Goal: Task Accomplishment & Management: Manage account settings

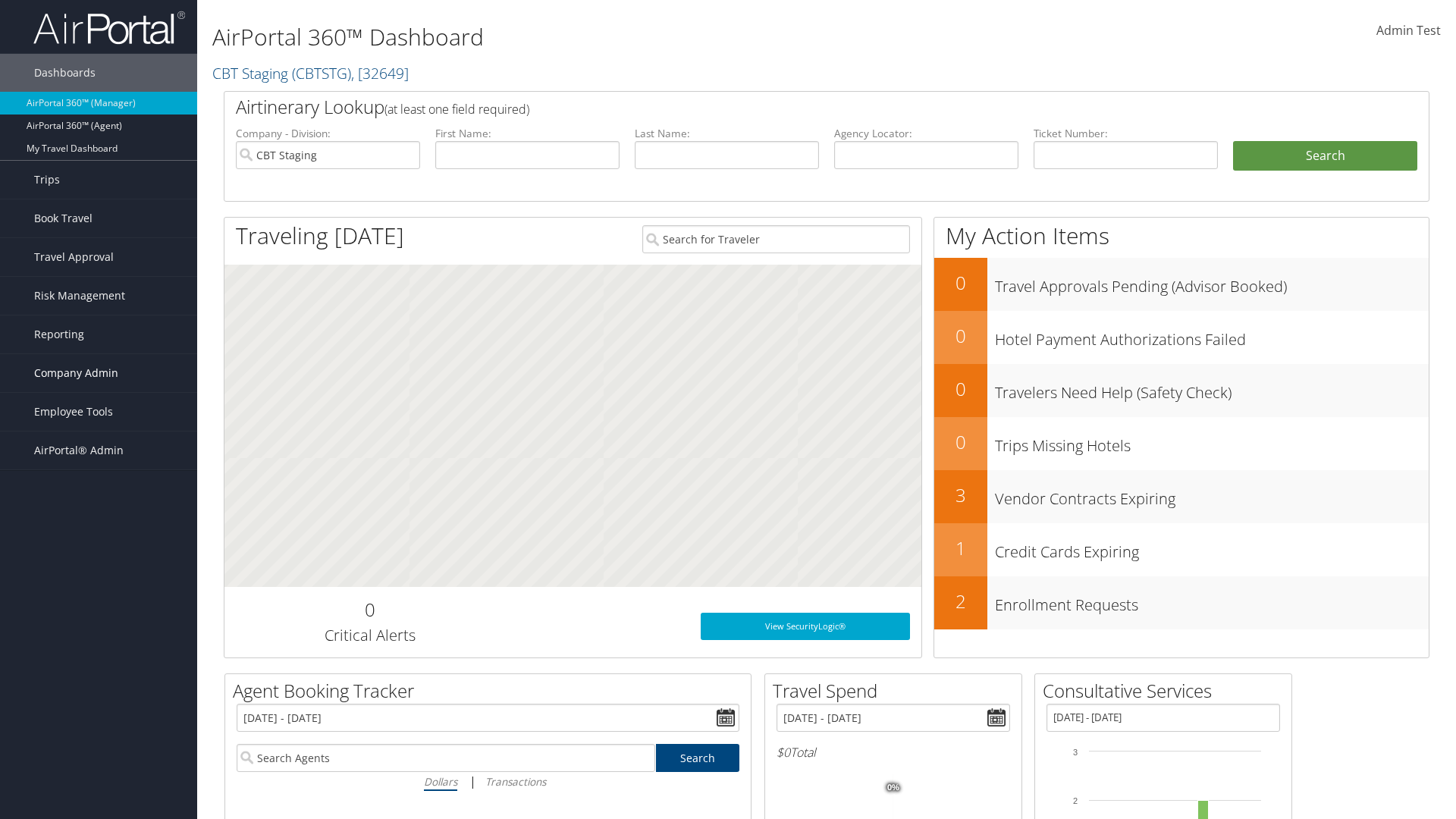
click at [99, 373] on span "Company Admin" at bounding box center [76, 373] width 85 height 38
click at [99, 711] on link "Virtual Pay Settings" at bounding box center [99, 722] width 197 height 22
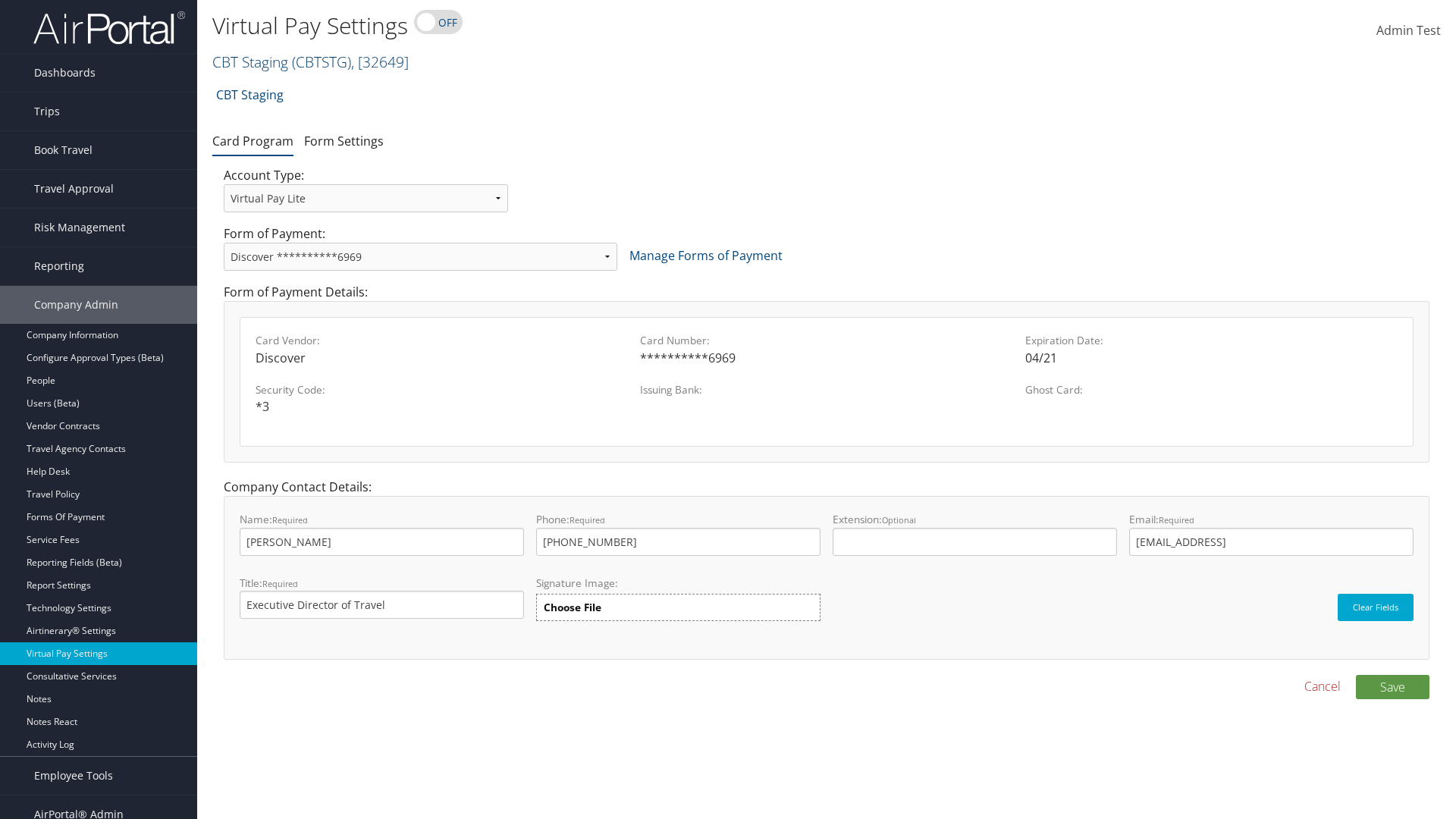
click at [250, 61] on link "CBT Staging ( CBTSTG ) , [ 32649 ]" at bounding box center [310, 61] width 196 height 21
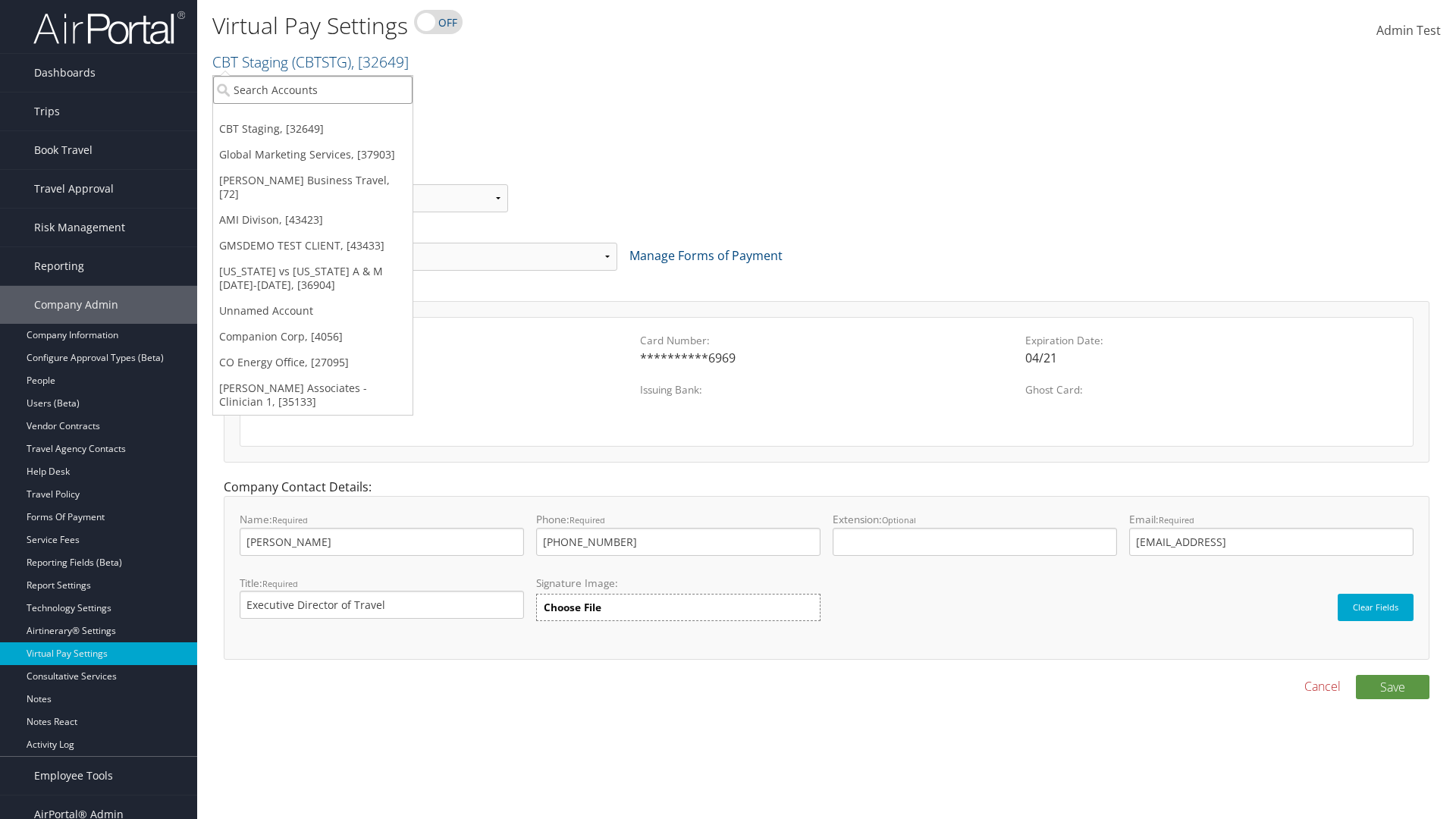
click at [312, 90] on input "search" at bounding box center [312, 90] width 200 height 28
type input "CBTSTG"
click at [312, 118] on div "CBT Staging (CBTSTG), [32649]" at bounding box center [312, 118] width 216 height 13
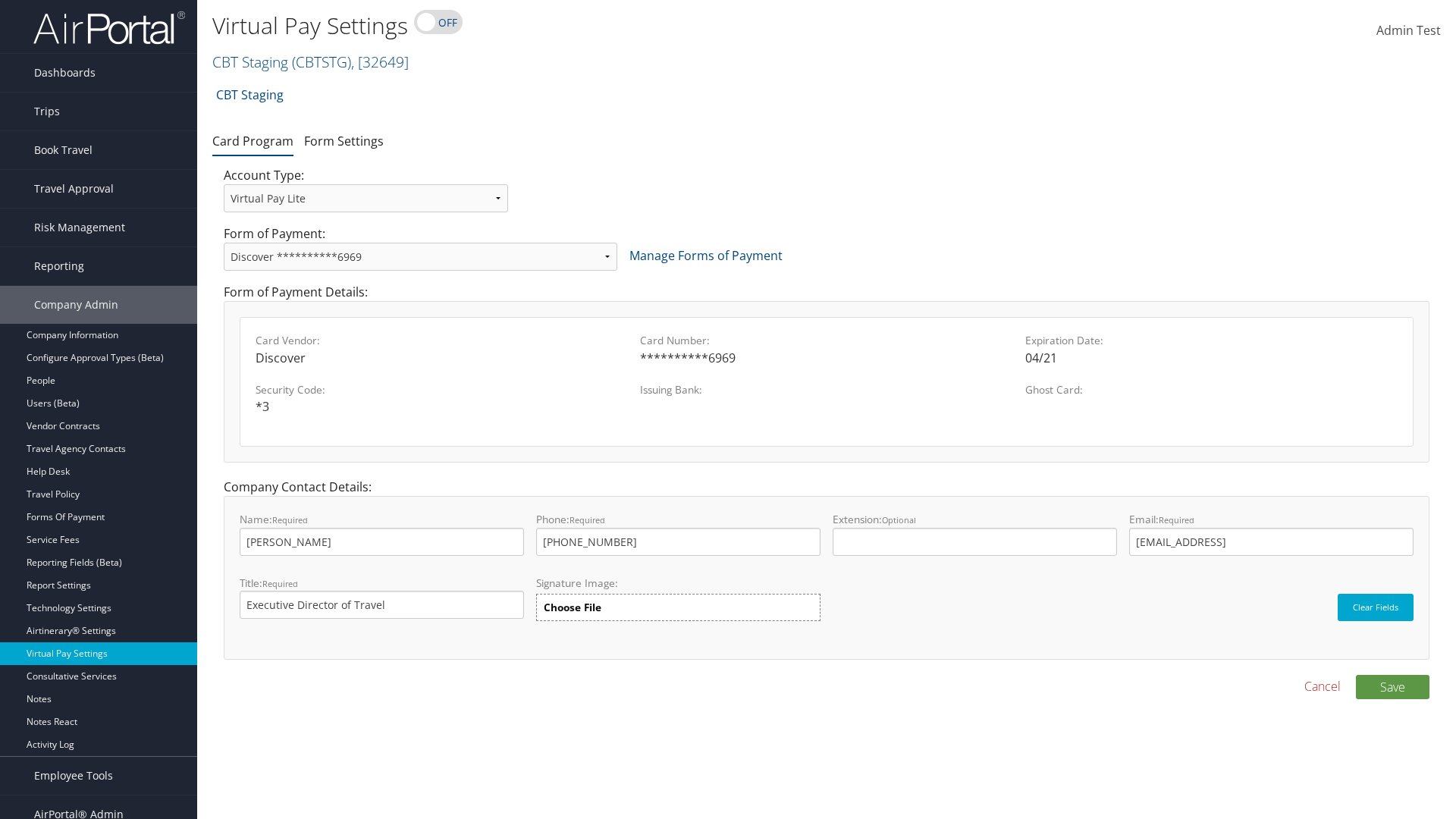
select select "new"
select select "VI"
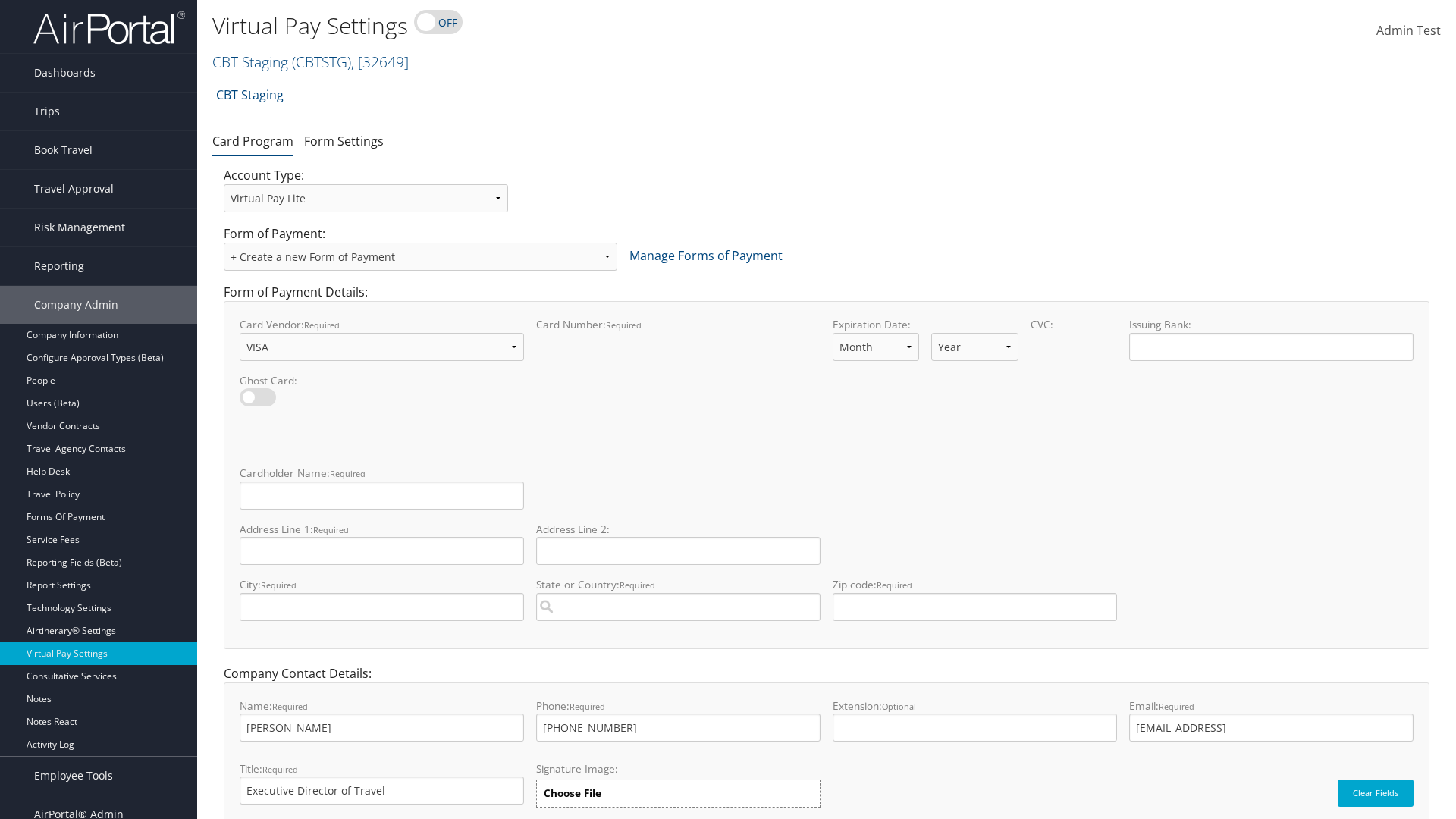
select select "11"
select select "35"
click at [381, 496] on input "Cardholder Name: required This field is required" at bounding box center [381, 496] width 284 height 28
type input "Auto Test"
click at [381, 550] on input "Address Line 1: required This field is required" at bounding box center [381, 551] width 284 height 28
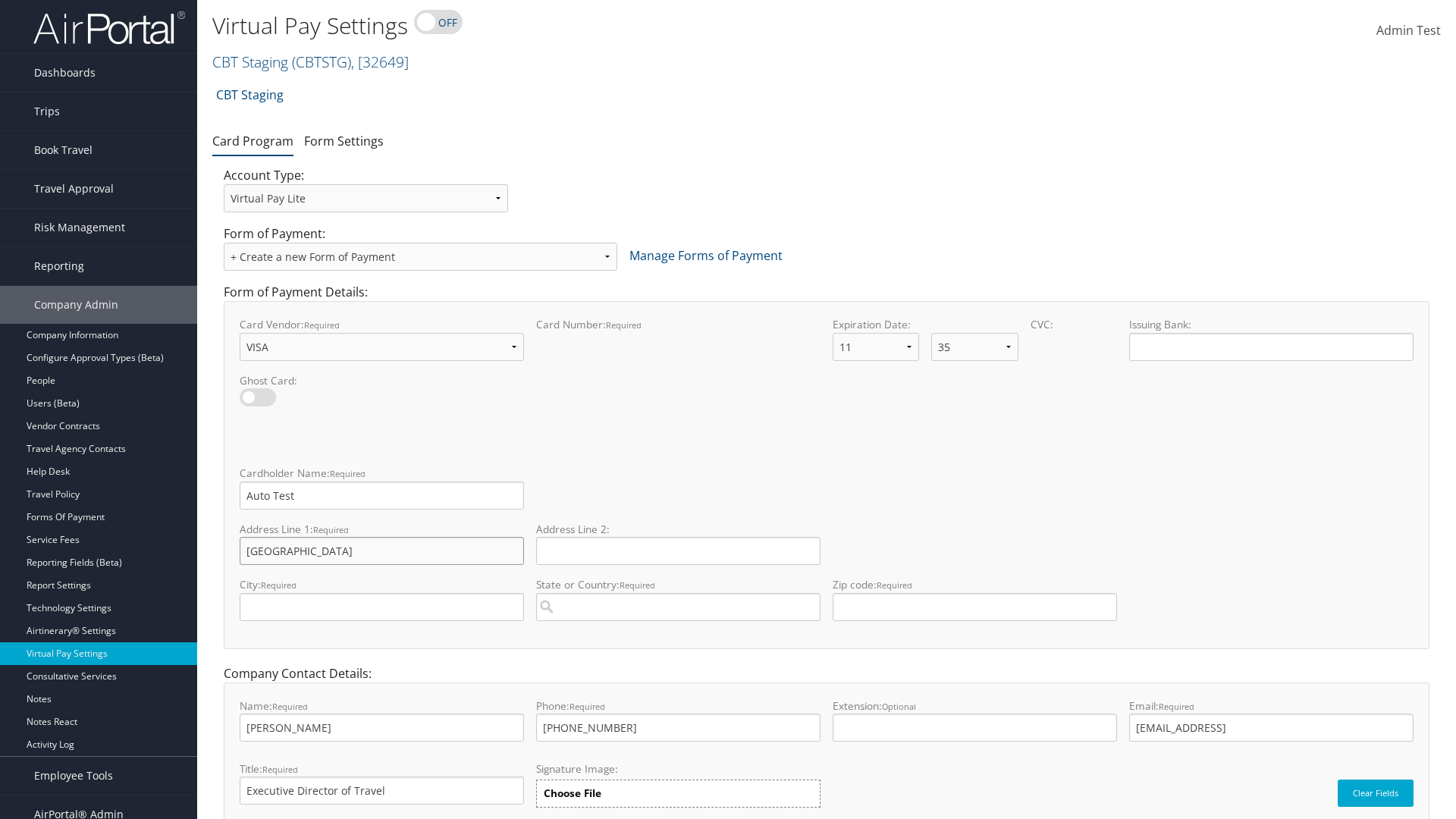
type input "Salt lake City"
click at [381, 607] on input "City: required This field is required" at bounding box center [381, 608] width 284 height 28
type input "SALt LAKE CITY"
click at [678, 607] on input "State or Country: required This field requires a suggested region." at bounding box center [678, 608] width 284 height 28
click at [678, 636] on div "United States of America (US)" at bounding box center [679, 636] width 278 height 15
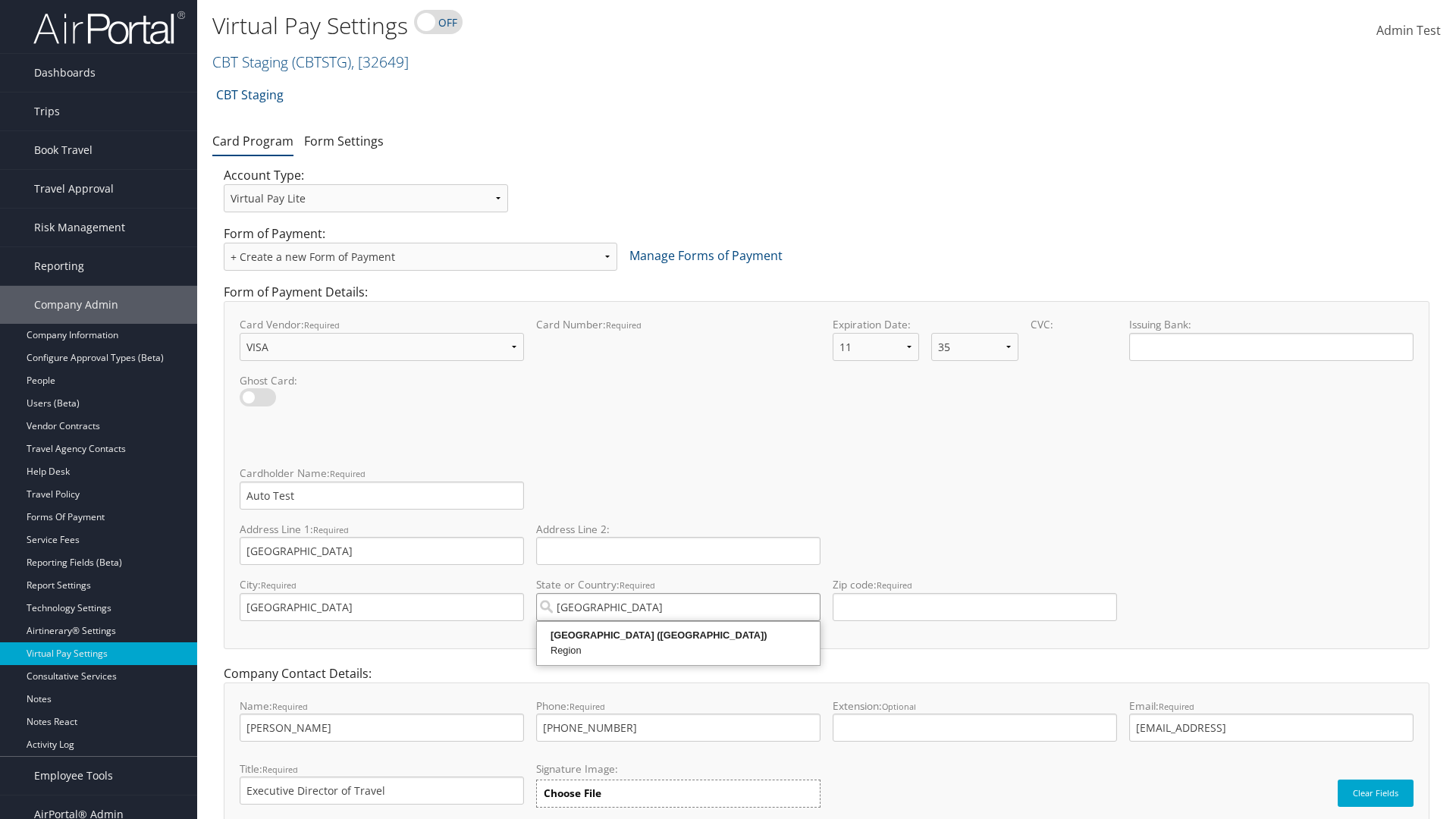
type input "United States of America"
click at [975, 607] on input "Zip code: required This field requires numbers" at bounding box center [975, 608] width 284 height 28
type input "84106"
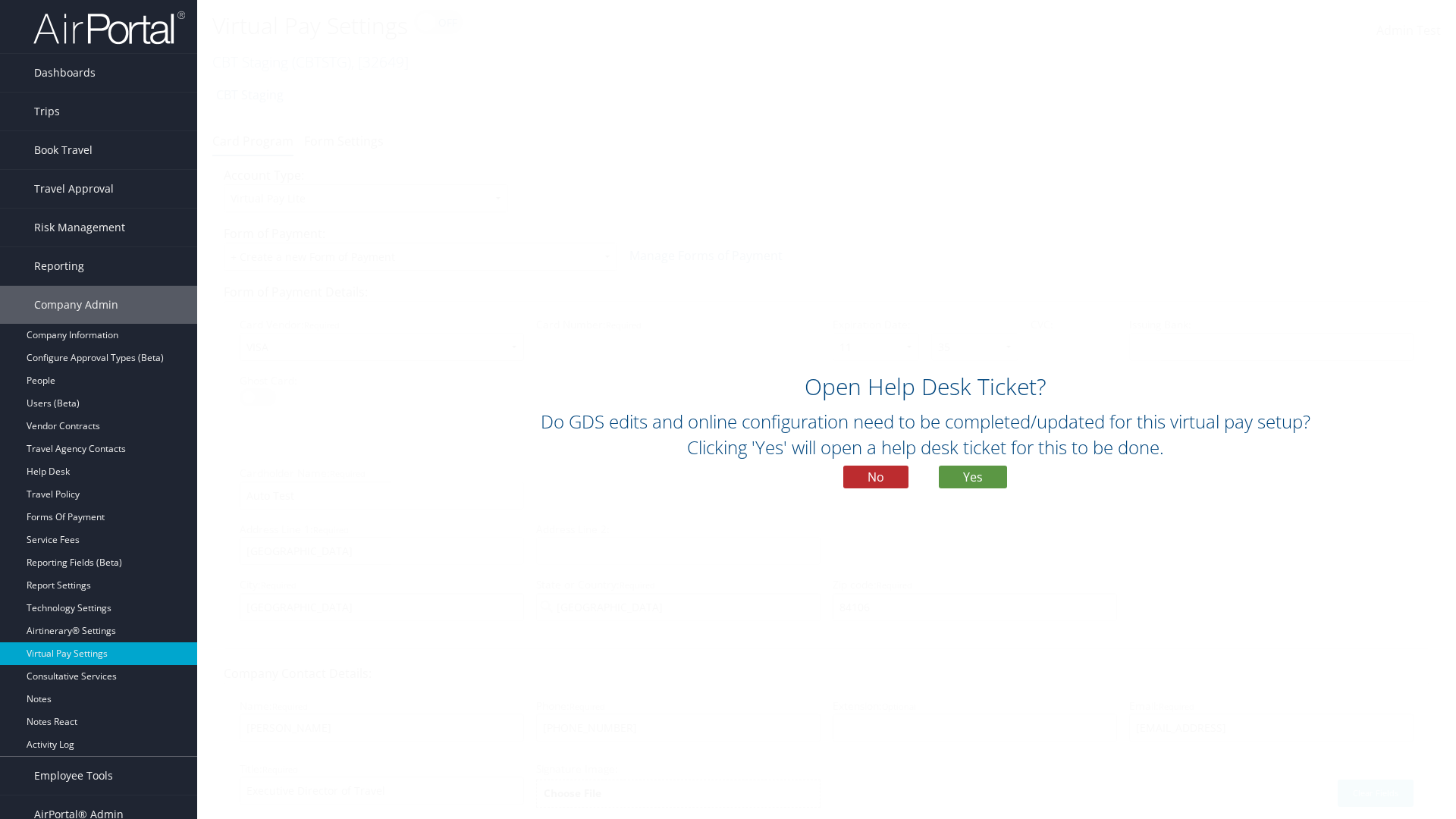
scroll to position [65, 0]
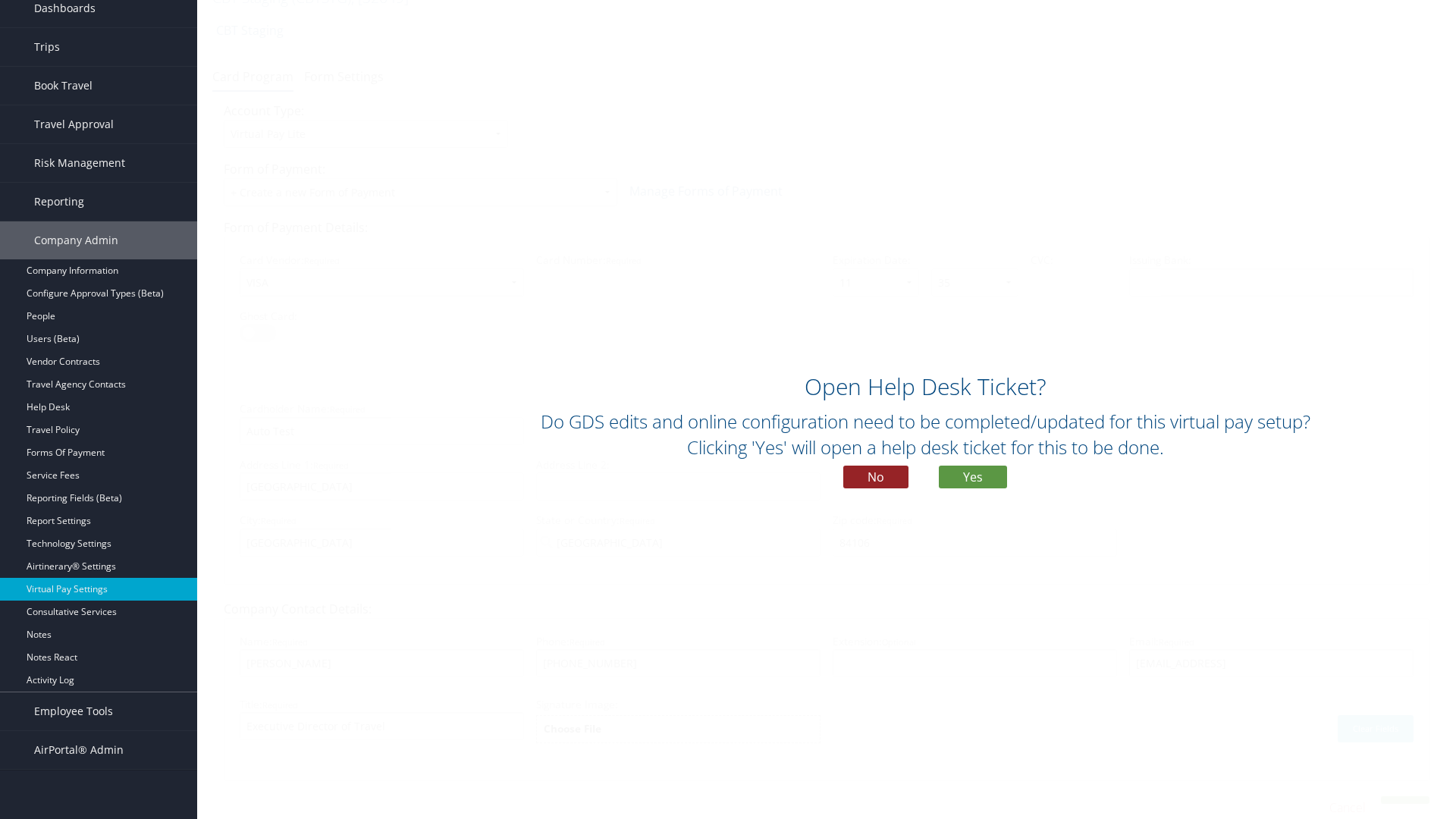
click at [876, 477] on button "No" at bounding box center [876, 477] width 65 height 22
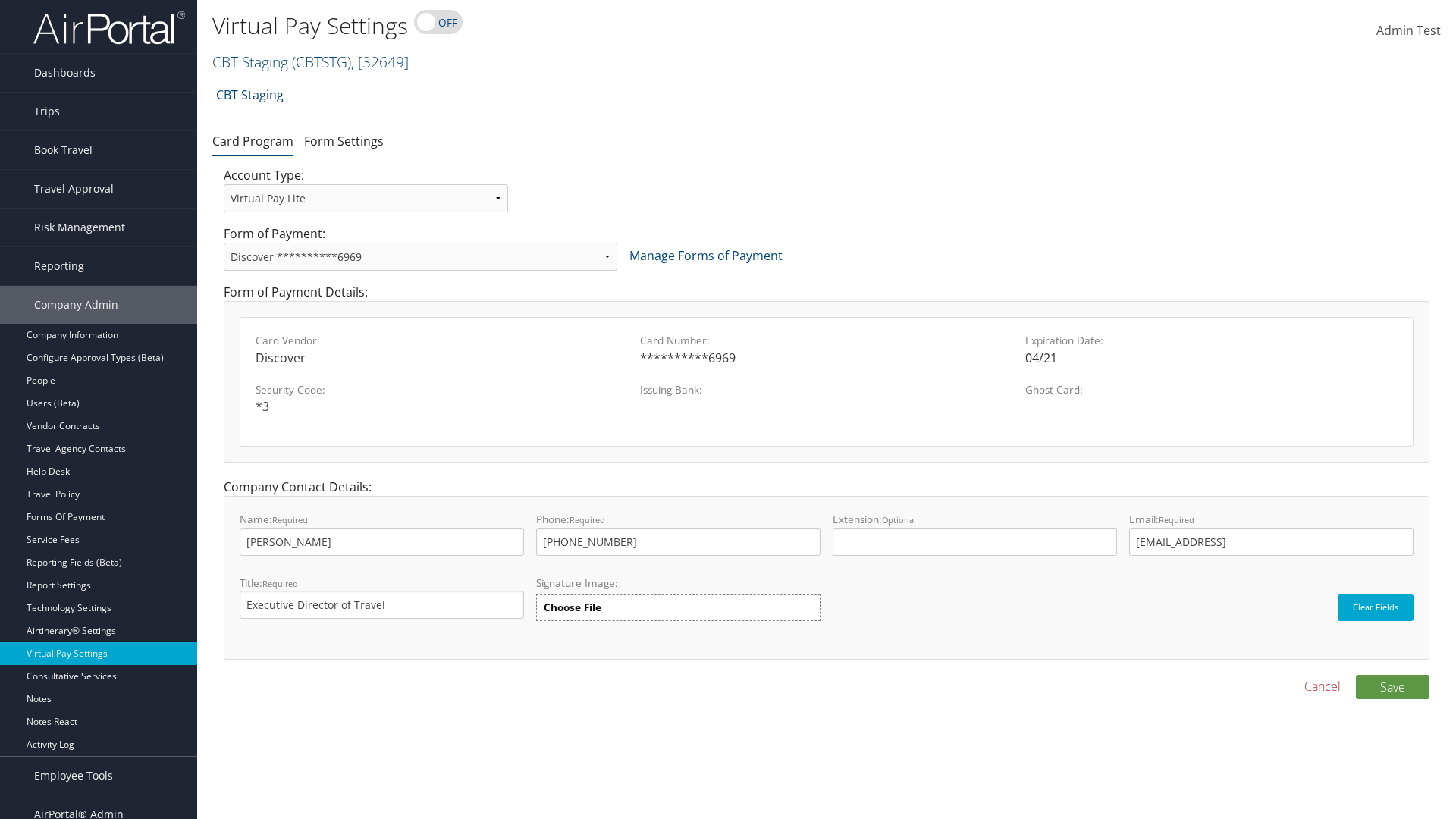
scroll to position [15, 0]
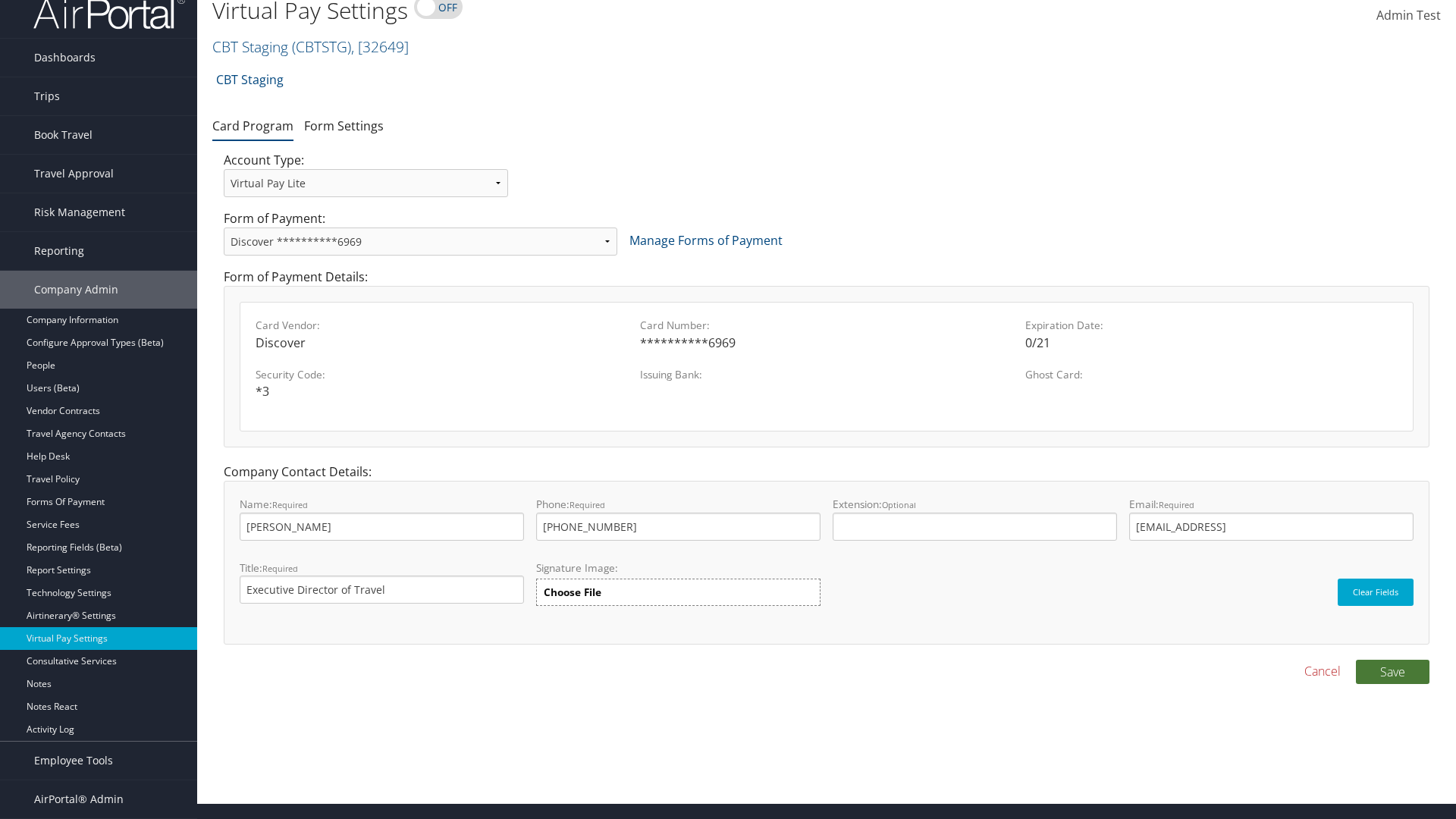
click at [1392, 671] on button "Save" at bounding box center [1392, 671] width 74 height 24
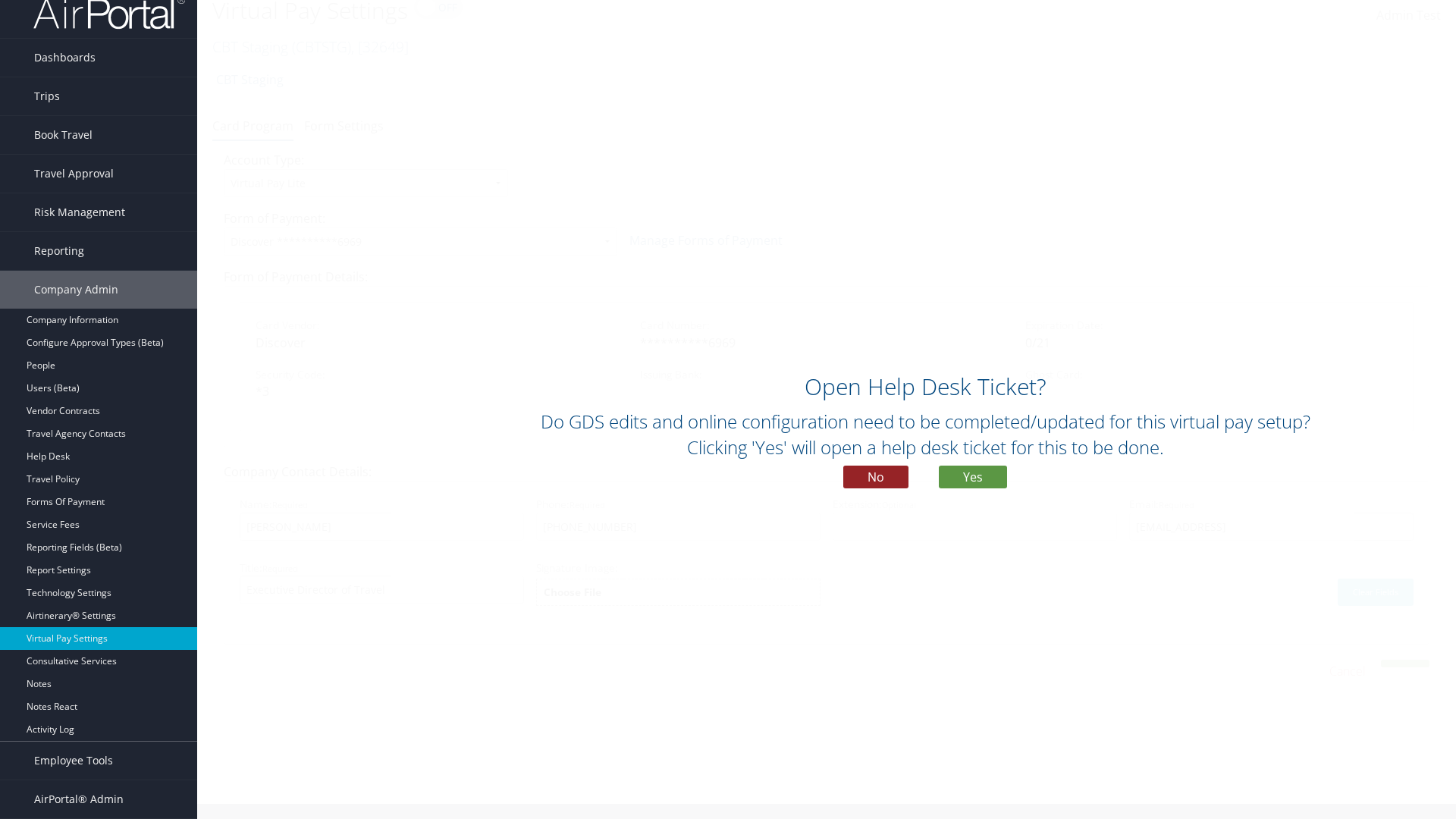
click at [876, 477] on button "No" at bounding box center [876, 477] width 65 height 22
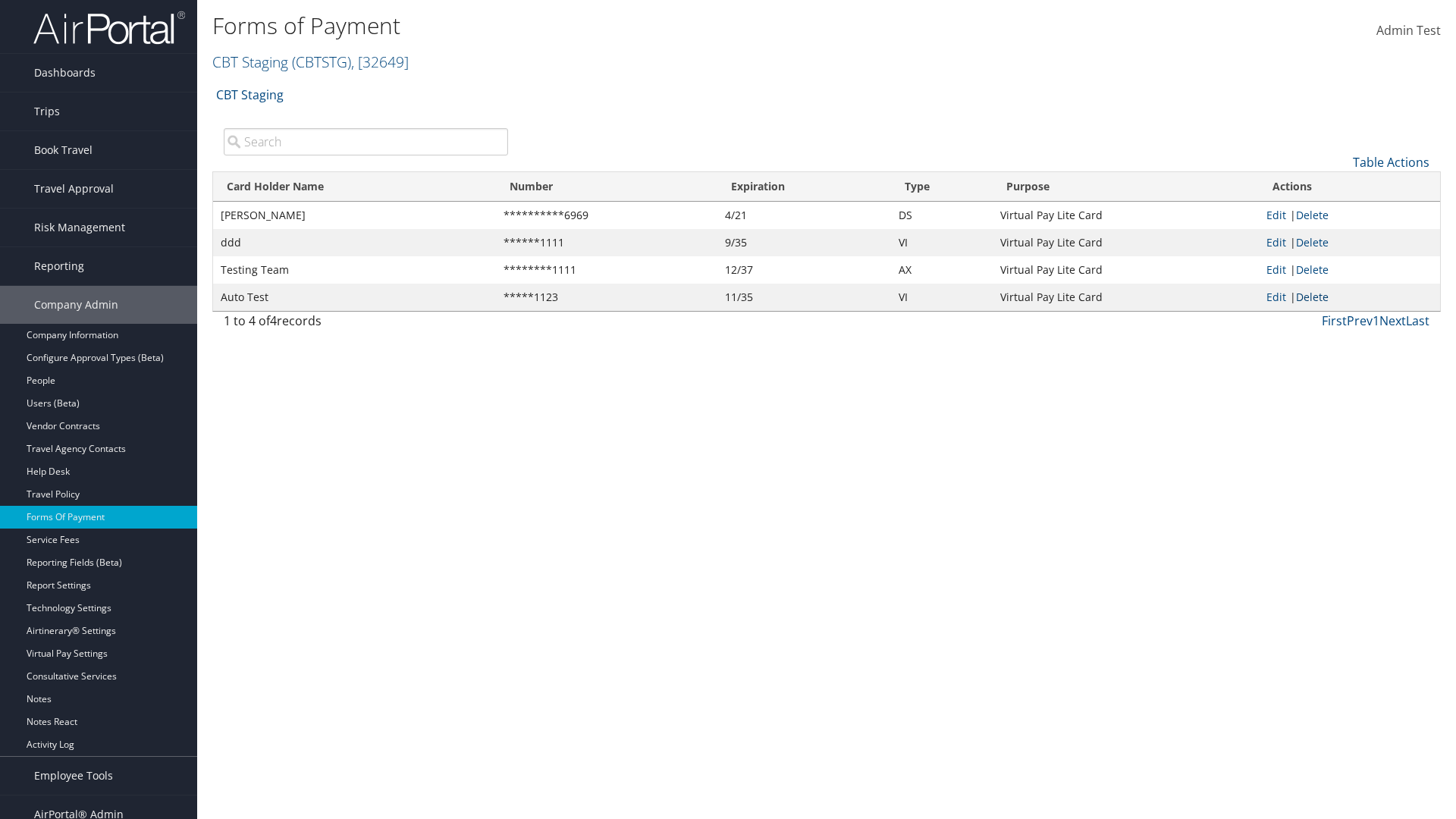
click at [1315, 297] on link "Delete" at bounding box center [1312, 297] width 32 height 14
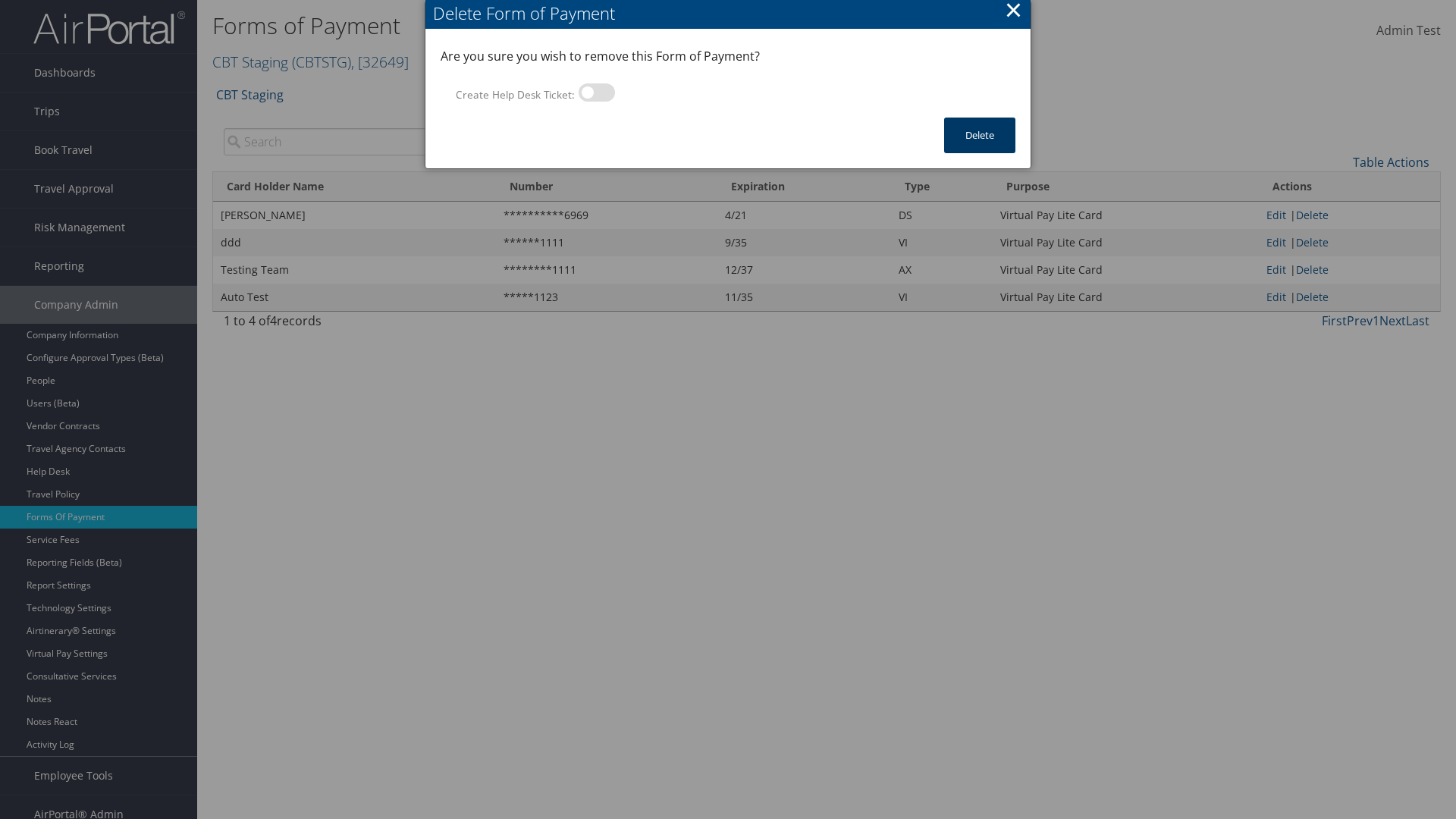
click at [980, 135] on button "Delete" at bounding box center [980, 135] width 71 height 36
